Goal: Information Seeking & Learning: Learn about a topic

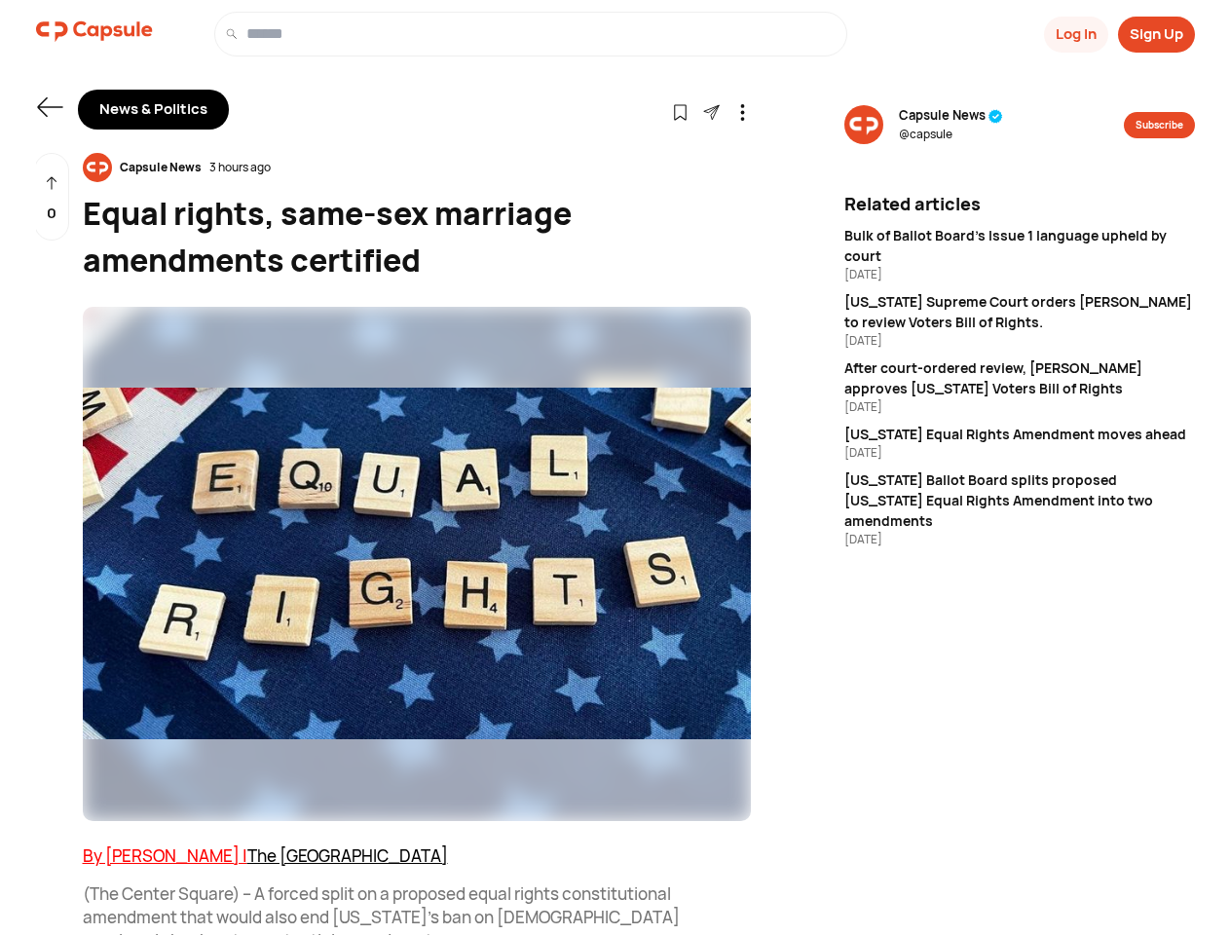
click at [1074, 34] on button "Log In" at bounding box center [1076, 35] width 64 height 36
click at [1156, 34] on button "Sign Up" at bounding box center [1156, 35] width 77 height 36
click at [50, 107] on icon at bounding box center [49, 106] width 25 height 19
click at [680, 111] on icon at bounding box center [680, 112] width 17 height 17
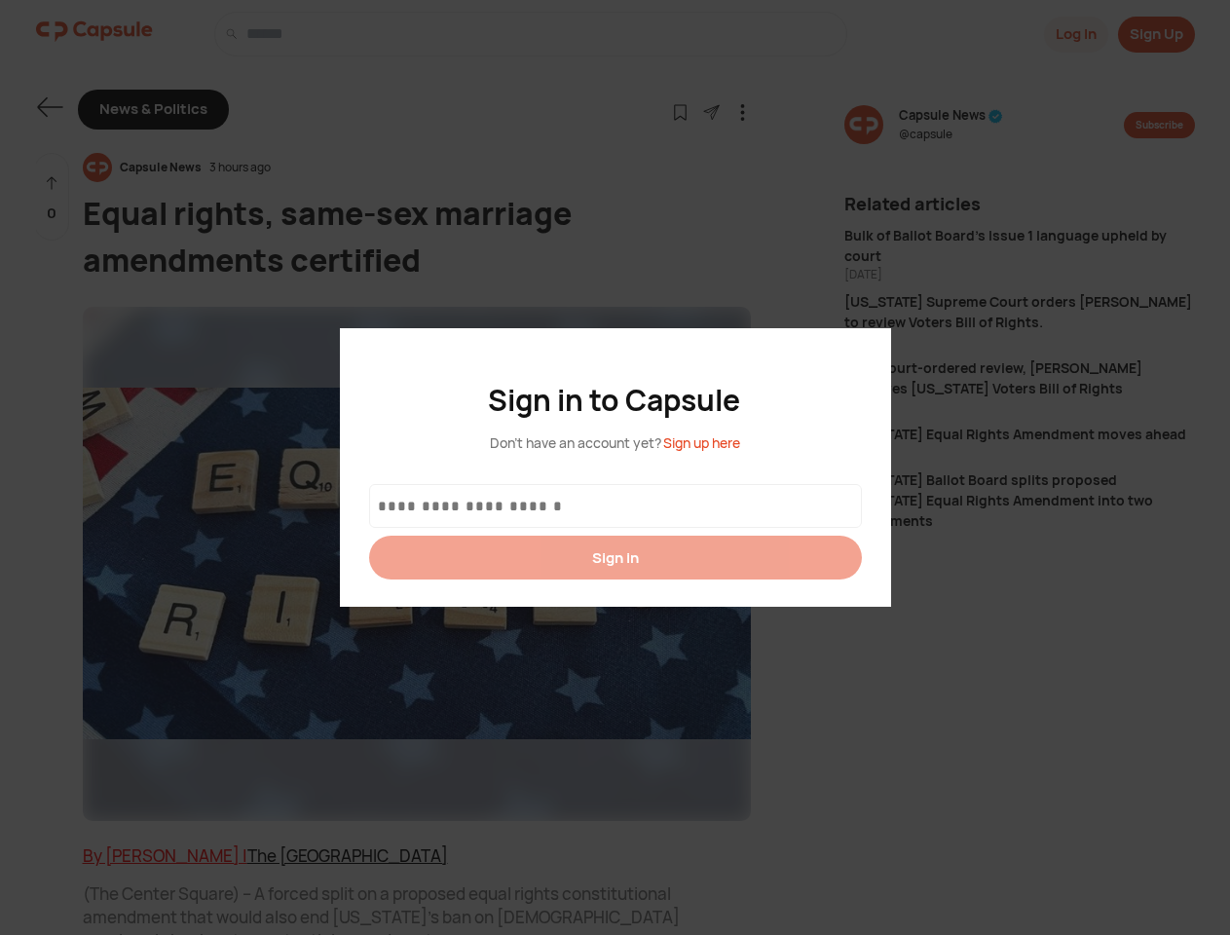
click at [711, 111] on div at bounding box center [615, 467] width 1230 height 935
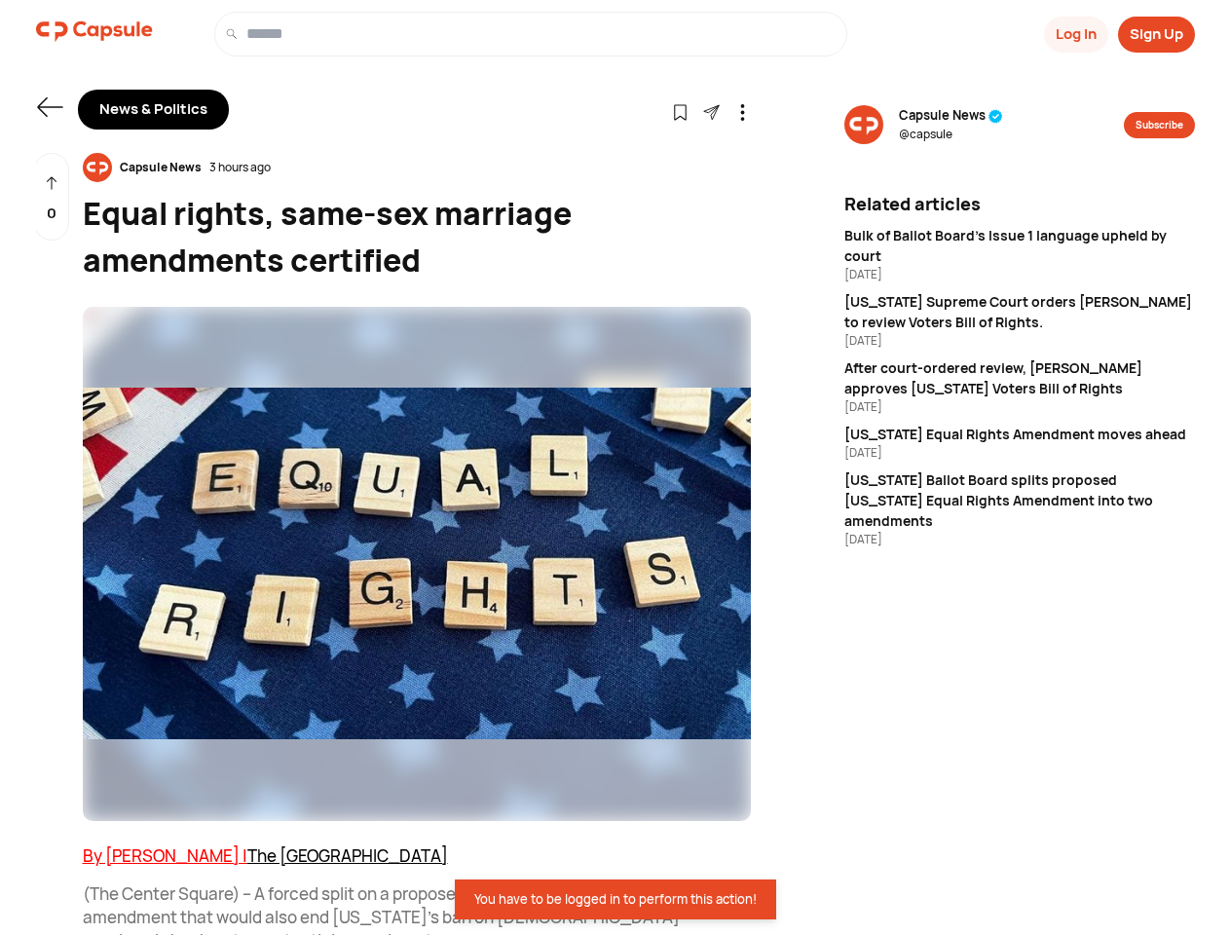
click at [742, 111] on icon at bounding box center [742, 112] width 17 height 17
click at [417, 168] on div "Capsule News 3 hours ago" at bounding box center [417, 167] width 668 height 29
click at [417, 564] on img at bounding box center [417, 564] width 668 height 514
click at [52, 197] on div "0" at bounding box center [51, 197] width 35 height 89
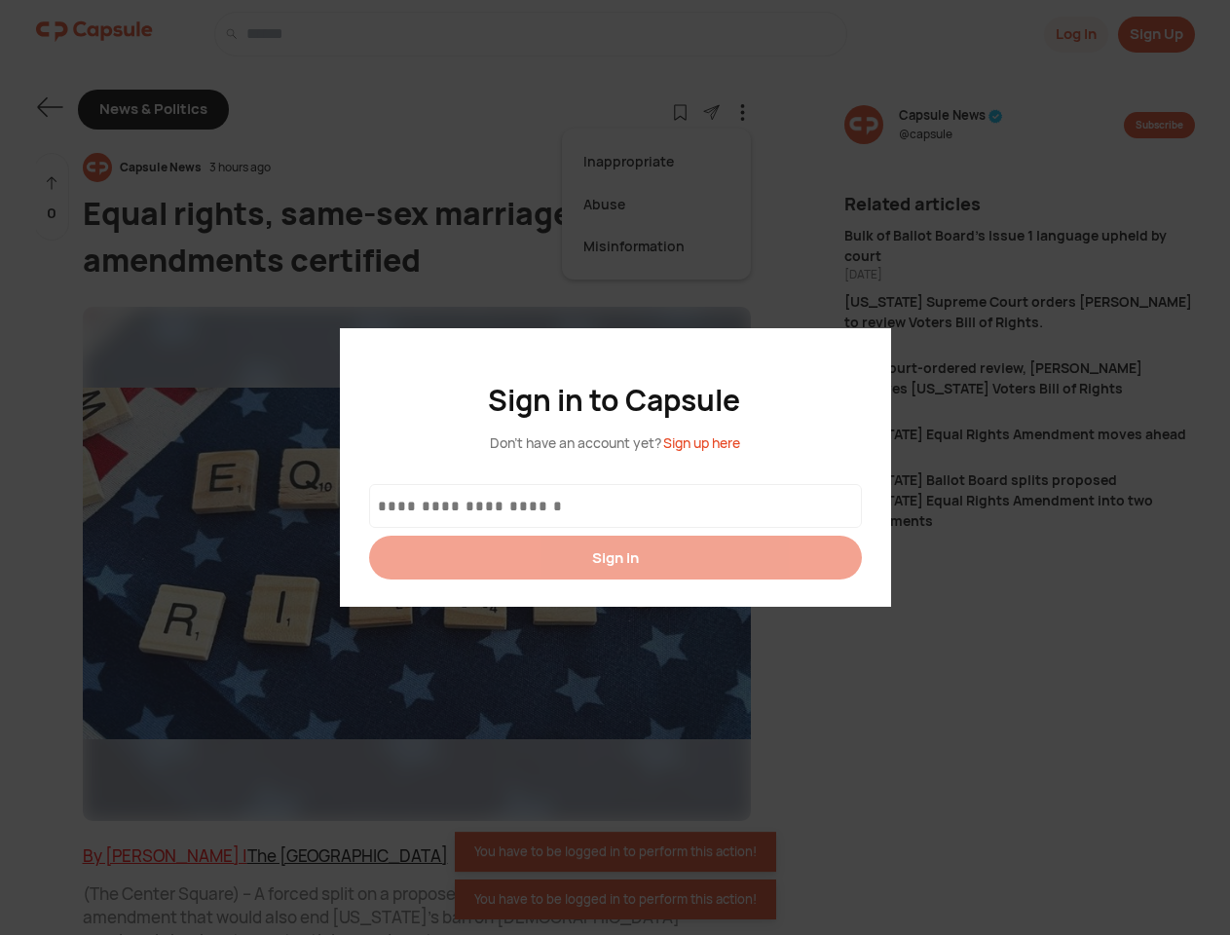
click at [950, 125] on div at bounding box center [615, 467] width 1230 height 935
